Goal: Communication & Community: Answer question/provide support

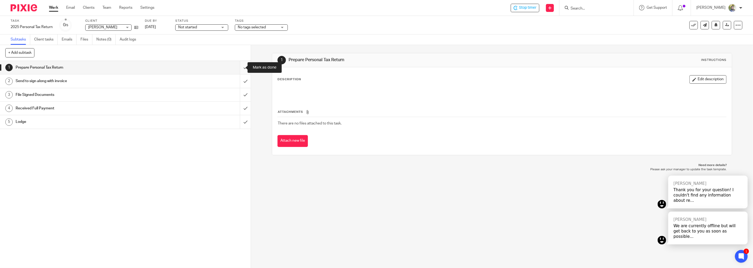
click at [238, 70] on input "submit" at bounding box center [125, 67] width 251 height 13
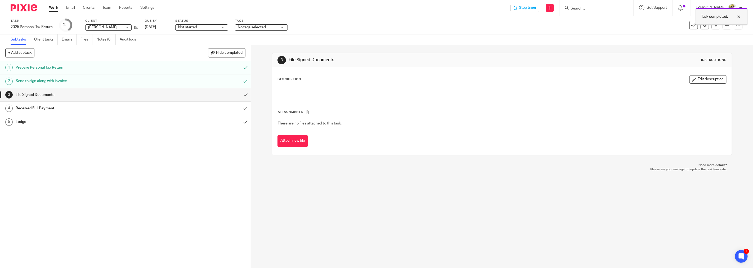
click at [739, 17] on div at bounding box center [734, 16] width 14 height 6
click at [702, 26] on link at bounding box center [704, 25] width 8 height 8
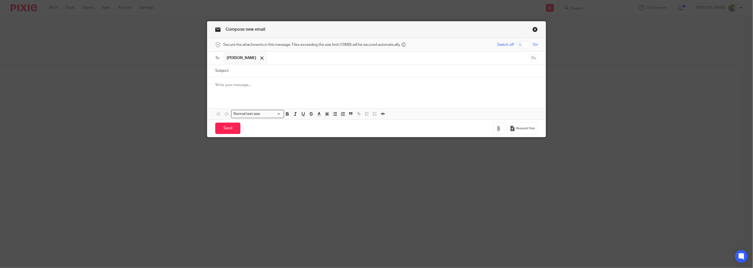
click at [270, 70] on input "Subject:" at bounding box center [385, 71] width 306 height 12
type input "2025 Tax Return"
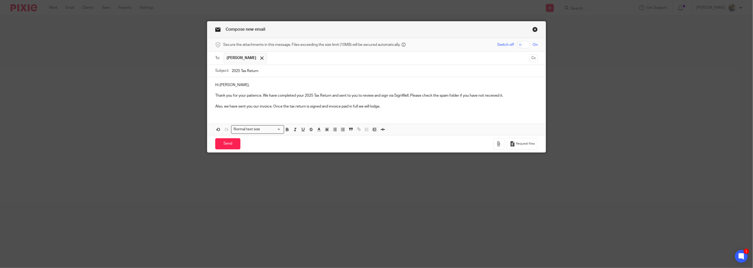
click at [518, 96] on p "Thank you for your patience. We have completed your 2025 Tax Return and sent to…" at bounding box center [376, 95] width 322 height 5
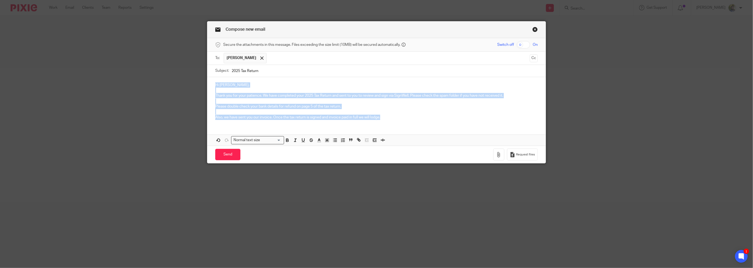
drag, startPoint x: 390, startPoint y: 117, endPoint x: 179, endPoint y: 71, distance: 216.6
click at [179, 71] on div "Compose new email Secure the attachments in this message. Files exceeding the s…" at bounding box center [376, 134] width 753 height 268
copy div "Hi Alexandra, Thank you for your patience. We have completed your 2025 Tax Retu…"
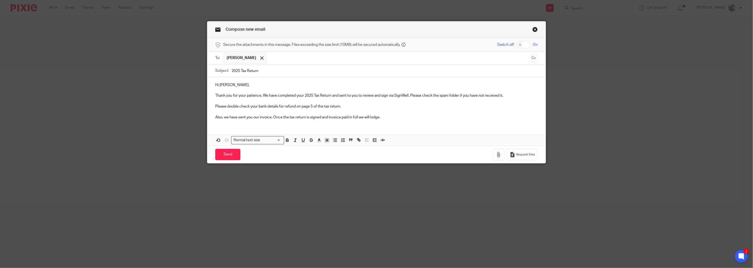
click at [291, 68] on input "2025 Tax Return" at bounding box center [385, 71] width 306 height 12
paste input "Your 2025 Tax Return – Ready for Review and Signature"
type input "Your 2025 Tax Return – Ready for Review and Signature"
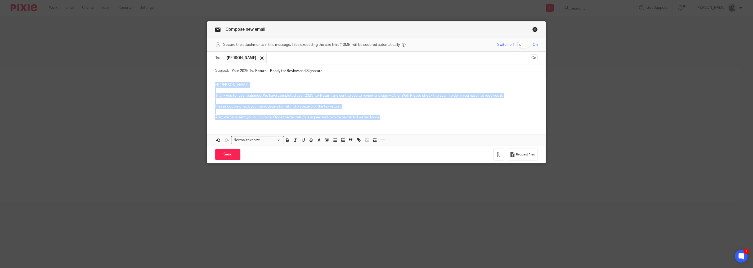
drag, startPoint x: 386, startPoint y: 118, endPoint x: 180, endPoint y: 78, distance: 210.3
click at [180, 78] on div "Compose new email Secure the attachments in this message. Files exceeding the s…" at bounding box center [376, 134] width 753 height 268
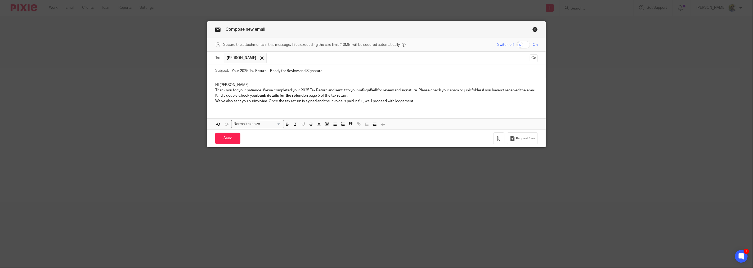
click at [265, 86] on p "Hi Alexandra," at bounding box center [376, 84] width 322 height 5
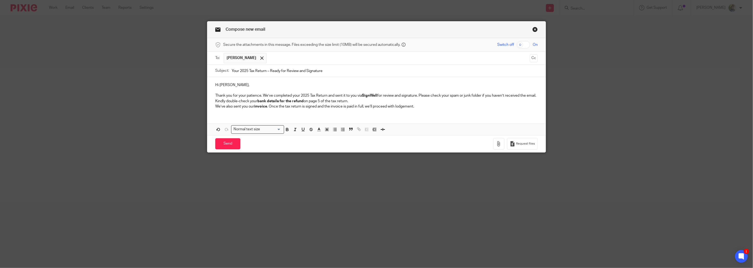
click at [250, 98] on p "Thank you for your patience. We’ve completed your 2025 Tax Return and sent it t…" at bounding box center [376, 95] width 322 height 5
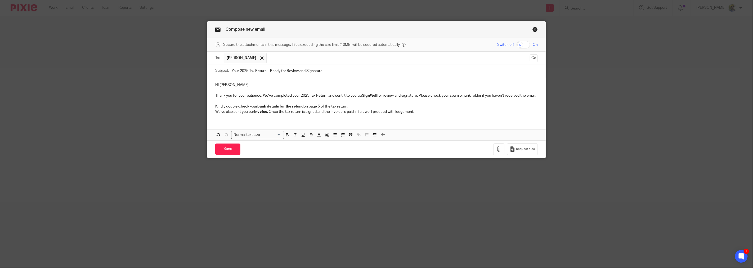
click at [356, 109] on p "Kindly double-check your bank details for the refund on page 5 of the tax retur…" at bounding box center [376, 106] width 322 height 5
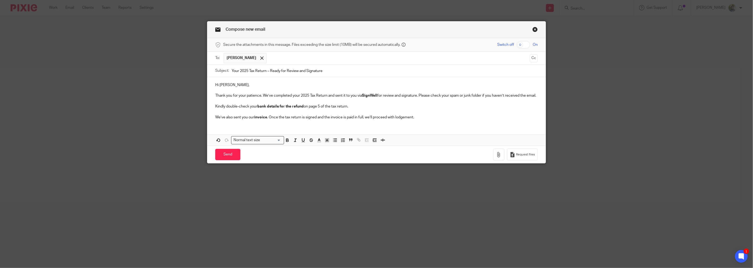
click at [263, 119] on strong "invoice" at bounding box center [260, 117] width 13 height 4
click at [274, 120] on p "We’ve also sent you our invoice . Once the tax return is signed and the invoice…" at bounding box center [376, 117] width 322 height 5
click at [302, 120] on p "We’ve also sent you our invoice . Once the tax return is signed and the invoice…" at bounding box center [376, 117] width 322 height 5
click at [327, 120] on p "We’ve also sent you our invoice . Once the tax return is signed and the invoice…" at bounding box center [376, 117] width 322 height 5
click at [339, 120] on p "We’ve also sent you our invoice . Once the tax return is signed and the invoice…" at bounding box center [376, 117] width 322 height 5
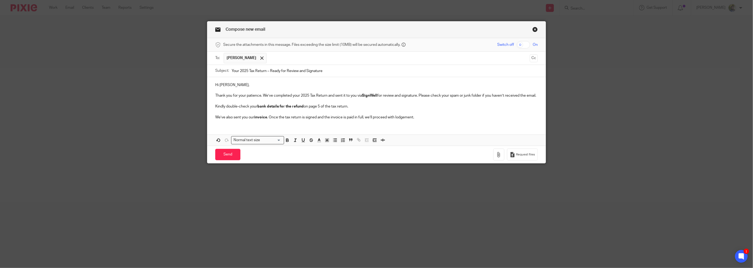
click at [363, 120] on p "We’ve also sent you our invoice . Once the tax return is signed and the invoice…" at bounding box center [376, 117] width 322 height 5
click at [380, 120] on p "We’ve also sent you our invoice . Once the tax return is signed and the invoice…" at bounding box center [376, 117] width 322 height 5
click at [233, 156] on input "Send" at bounding box center [227, 154] width 25 height 11
click at [275, 108] on strong "bank details for the refund" at bounding box center [280, 107] width 46 height 4
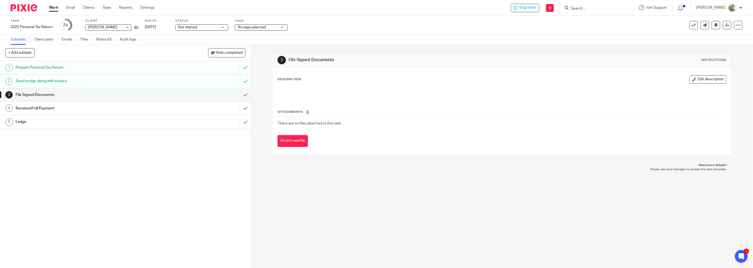
click at [57, 5] on link "Work" at bounding box center [53, 7] width 9 height 5
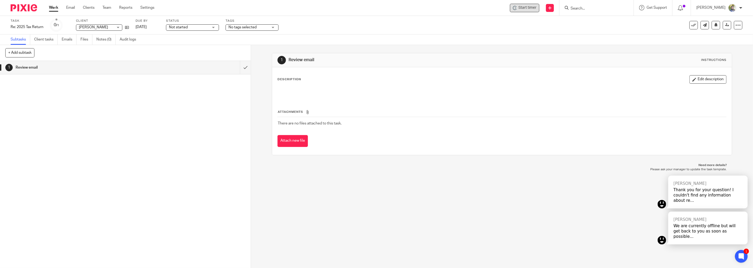
click at [536, 9] on span "Start timer" at bounding box center [527, 8] width 18 height 6
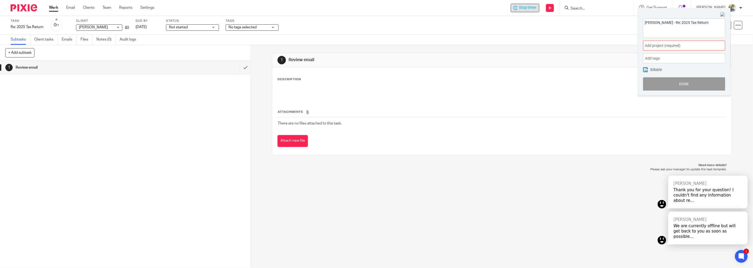
click at [675, 45] on span "Add project (required) :" at bounding box center [678, 46] width 67 height 6
click at [661, 82] on li "Tax App" at bounding box center [682, 85] width 69 height 6
click at [723, 15] on img at bounding box center [722, 14] width 5 height 5
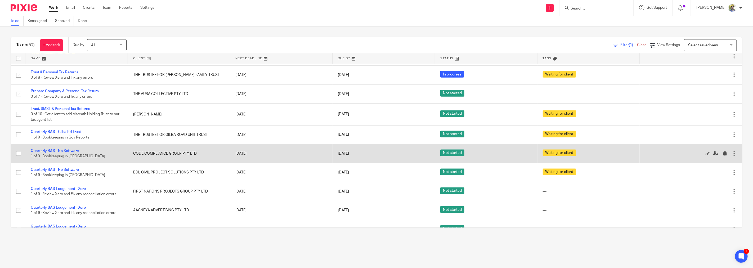
scroll to position [539, 0]
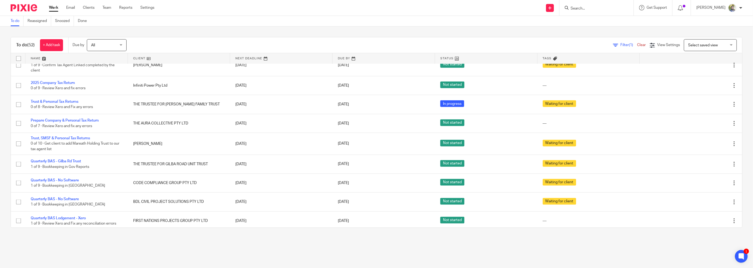
drag, startPoint x: 180, startPoint y: 126, endPoint x: 9, endPoint y: 125, distance: 171.5
click at [9, 125] on div "To do (52) + Add task Due by All All Today Tomorrow This week Next week This mo…" at bounding box center [376, 132] width 753 height 212
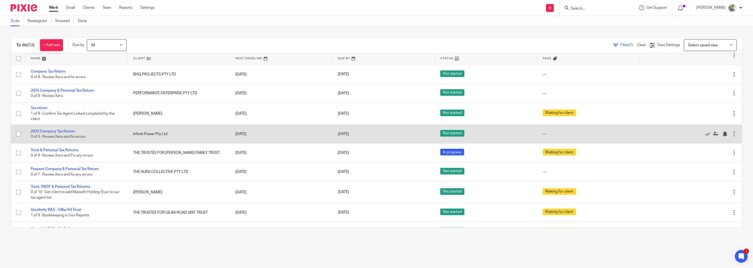
scroll to position [480, 0]
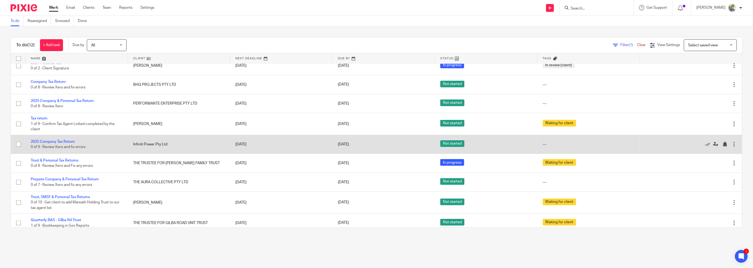
click at [155, 151] on td "Infiniti Power Pty Ltd" at bounding box center [179, 144] width 102 height 19
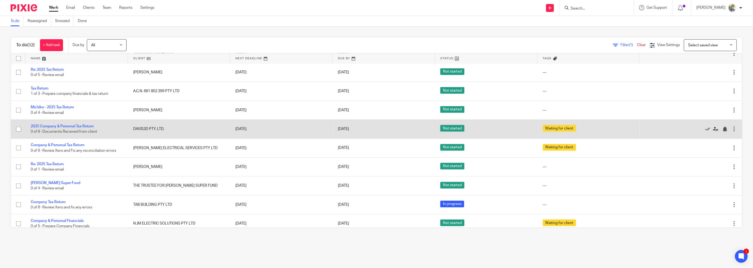
scroll to position [274, 0]
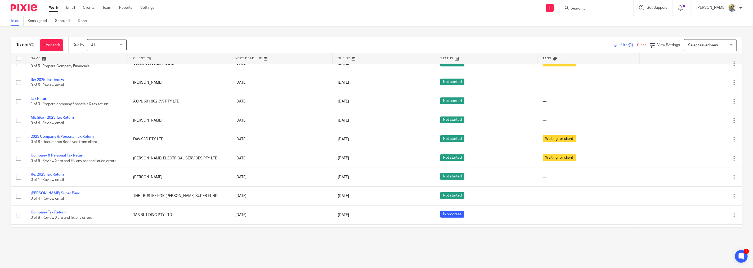
drag, startPoint x: 175, startPoint y: 109, endPoint x: 8, endPoint y: 127, distance: 168.5
click at [7, 128] on div "To do (52) + Add task Due by All All Today Tomorrow This week Next week This mo…" at bounding box center [376, 132] width 753 height 212
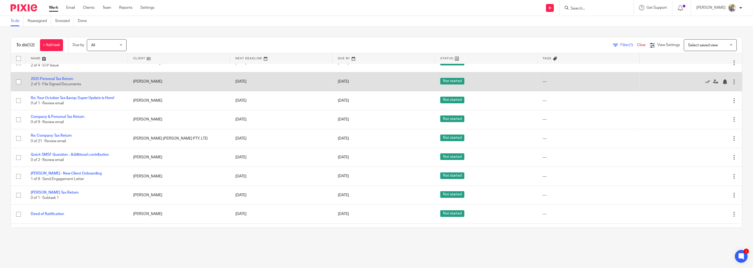
scroll to position [59, 0]
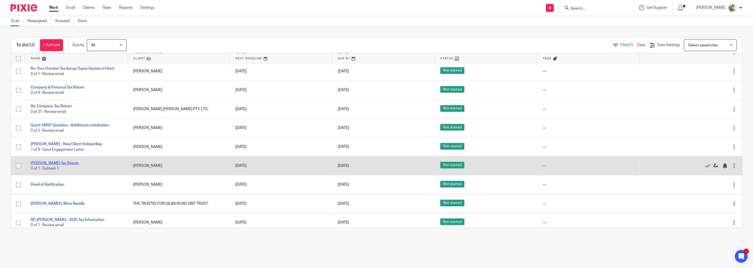
click at [44, 165] on link "Eva Mom Tax Return" at bounding box center [55, 163] width 48 height 4
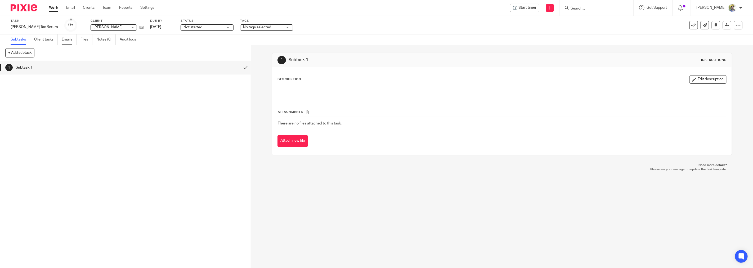
click at [66, 37] on link "Emails" at bounding box center [69, 39] width 15 height 10
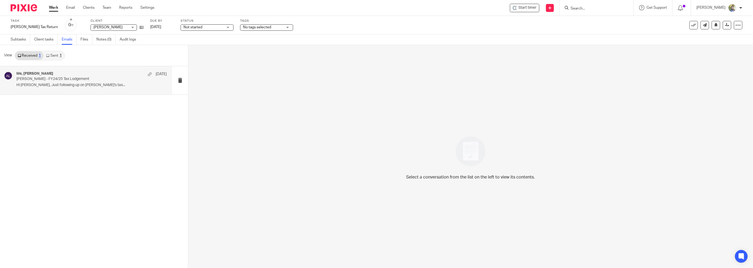
click at [73, 79] on p "[PERSON_NAME] - FY24/25 Tax Lodgement" at bounding box center [76, 79] width 120 height 4
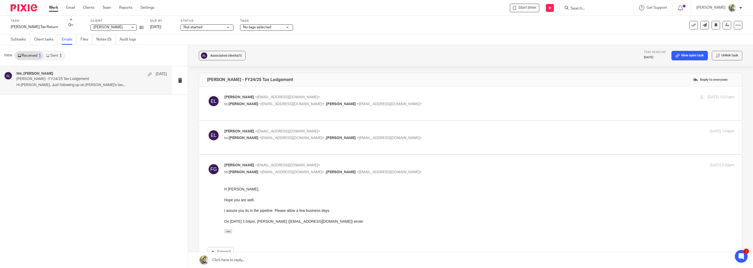
drag, startPoint x: 253, startPoint y: 111, endPoint x: 252, endPoint y: 114, distance: 3.0
click at [252, 113] on div "Eva Lee <evaleeaihua@gmail.com> to Fahad Gul <fahad@taxapp.com.au> , Jessie Liu…" at bounding box center [470, 104] width 543 height 34
click at [275, 100] on div "Eva Lee <evaleeaihua@gmail.com> to Fahad Gul <fahad@taxapp.com.au> , Jessie Liu…" at bounding box center [394, 100] width 340 height 12
checkbox input "true"
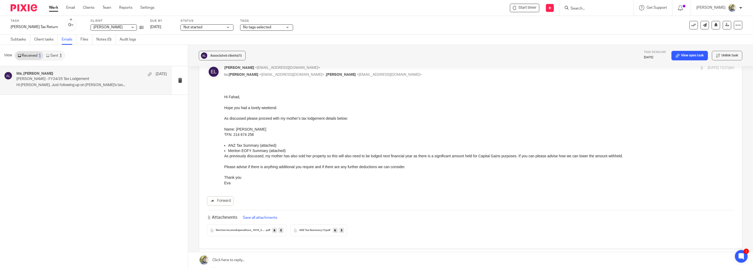
scroll to position [59, 0]
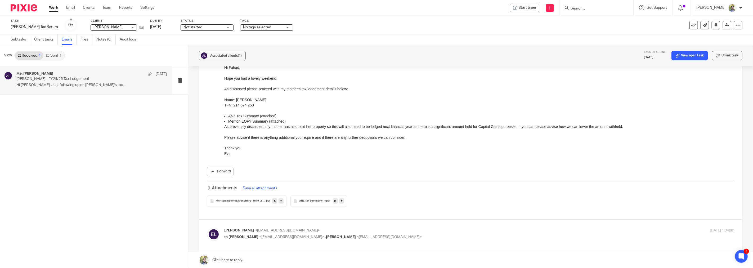
click at [269, 189] on button "Save all attachments" at bounding box center [260, 188] width 38 height 6
click at [280, 202] on icon at bounding box center [281, 201] width 2 height 4
click at [341, 202] on icon at bounding box center [342, 201] width 2 height 4
click at [347, 241] on div "Eva Lee <evaleeaihua@gmail.com> to Fahad Gul <fahad@taxapp.com.au> , Jessie Liu…" at bounding box center [470, 237] width 527 height 18
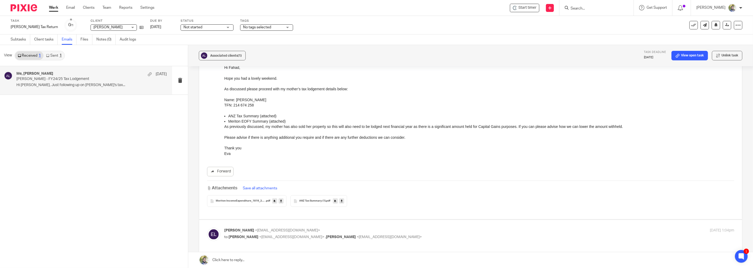
click at [350, 234] on div "Eva Lee <evaleeaihua@gmail.com> to Fahad Gul <fahad@taxapp.com.au> , Jessie Liu…" at bounding box center [394, 234] width 340 height 12
checkbox input "true"
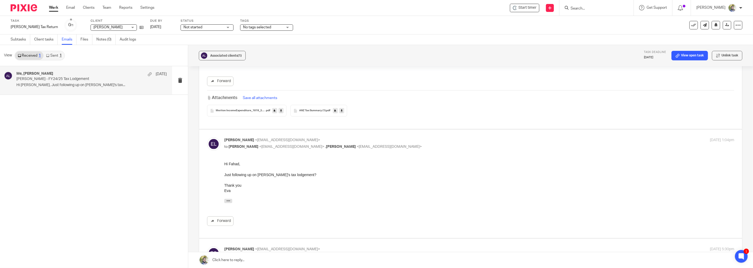
scroll to position [147, 0]
click at [280, 114] on icon at bounding box center [281, 113] width 2 height 4
click at [213, 53] on div "Associated clients (1)" at bounding box center [225, 55] width 31 height 5
click at [479, 91] on div "Forward Attachments Save all attachments Meriton IncomeExpenditure_1819_2024070…" at bounding box center [470, 99] width 527 height 40
click at [536, 8] on span "Start timer" at bounding box center [527, 8] width 18 height 6
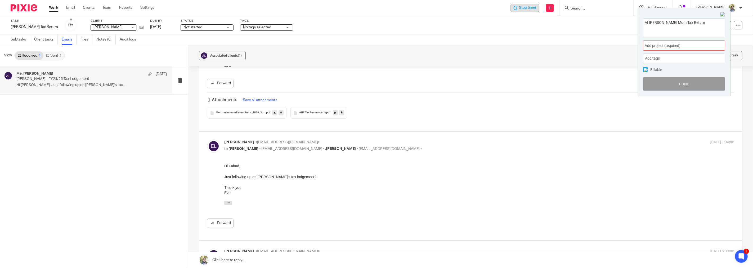
click at [669, 49] on div "Add project (required) :" at bounding box center [684, 45] width 82 height 10
click at [661, 83] on li "Tax App" at bounding box center [682, 85] width 69 height 6
click at [675, 83] on button "Done" at bounding box center [684, 83] width 82 height 13
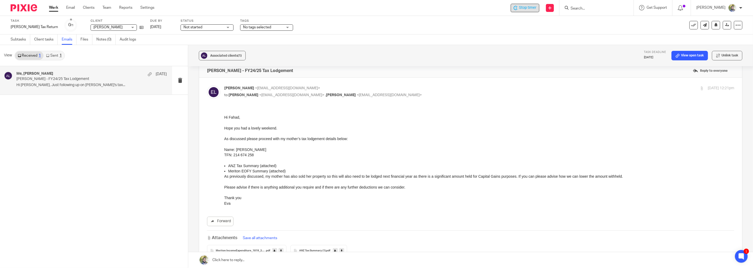
scroll to position [0, 0]
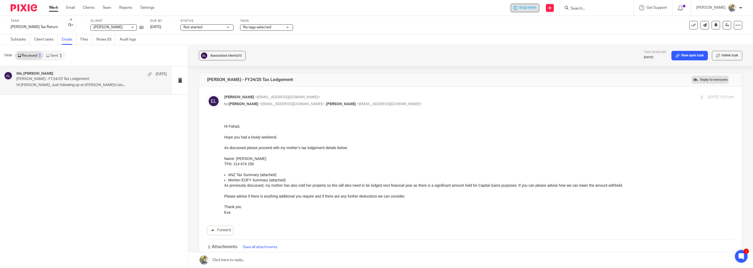
click at [697, 81] on label "Reply to everyone" at bounding box center [709, 80] width 37 height 8
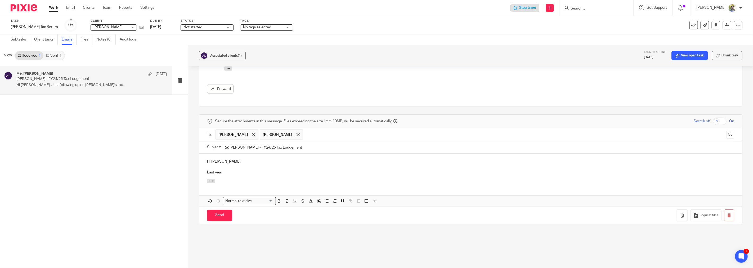
click at [220, 175] on p "Last year" at bounding box center [470, 172] width 527 height 5
click at [312, 171] on p "Did Jessie received interest from NAB this year? If yes, did 10% ax is usually …" at bounding box center [470, 172] width 527 height 5
drag, startPoint x: 339, startPoint y: 174, endPoint x: 367, endPoint y: 174, distance: 28.6
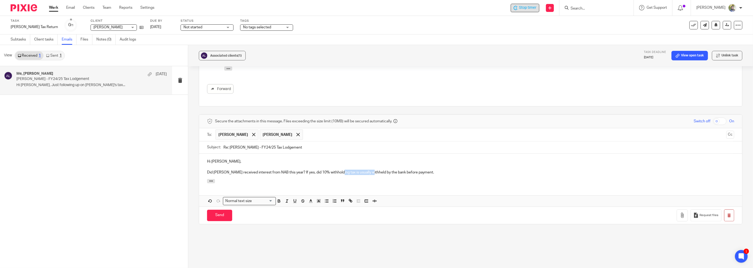
click at [367, 174] on p "Did Jessie received interest from NAB this year? If yes, did 10% withholding ta…" at bounding box center [470, 172] width 527 height 5
click at [406, 172] on p "Did Jessie received interest from NAB this year? If yes, did 10% withholding ta…" at bounding box center [470, 172] width 527 height 5
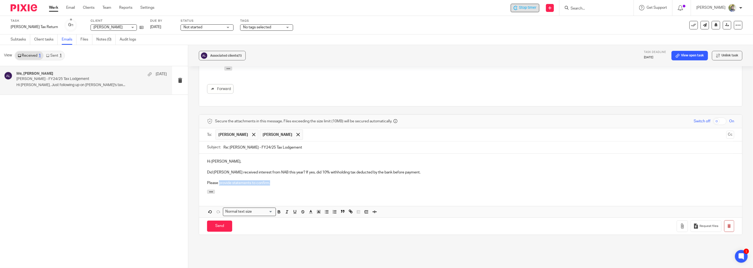
drag, startPoint x: 279, startPoint y: 184, endPoint x: 218, endPoint y: 184, distance: 60.9
click at [218, 184] on p "Please provide statements to confirm." at bounding box center [470, 182] width 527 height 5
click at [236, 184] on p "Please year end interest summary to confirm." at bounding box center [470, 182] width 527 height 5
click at [250, 184] on p "Please year end interest summary to confirm." at bounding box center [470, 182] width 527 height 5
click at [232, 160] on p "Hi Eva," at bounding box center [470, 161] width 527 height 5
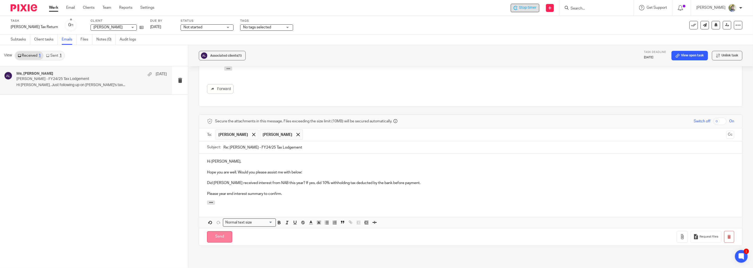
click at [219, 236] on input "Send" at bounding box center [219, 236] width 25 height 11
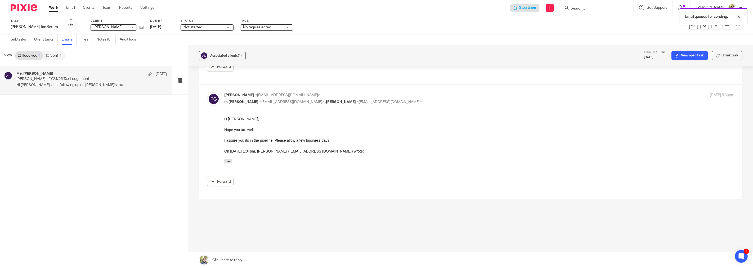
scroll to position [303, 0]
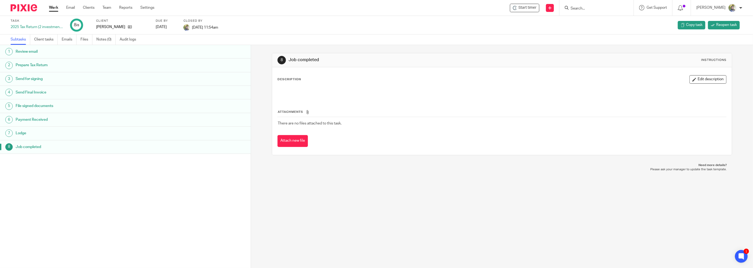
click at [556, 27] on div "Task 2025 Tax Return (2 investment properties & shares) 8 /8 Client [PERSON_NAM…" at bounding box center [315, 25] width 609 height 13
